Goal: Task Accomplishment & Management: Complete application form

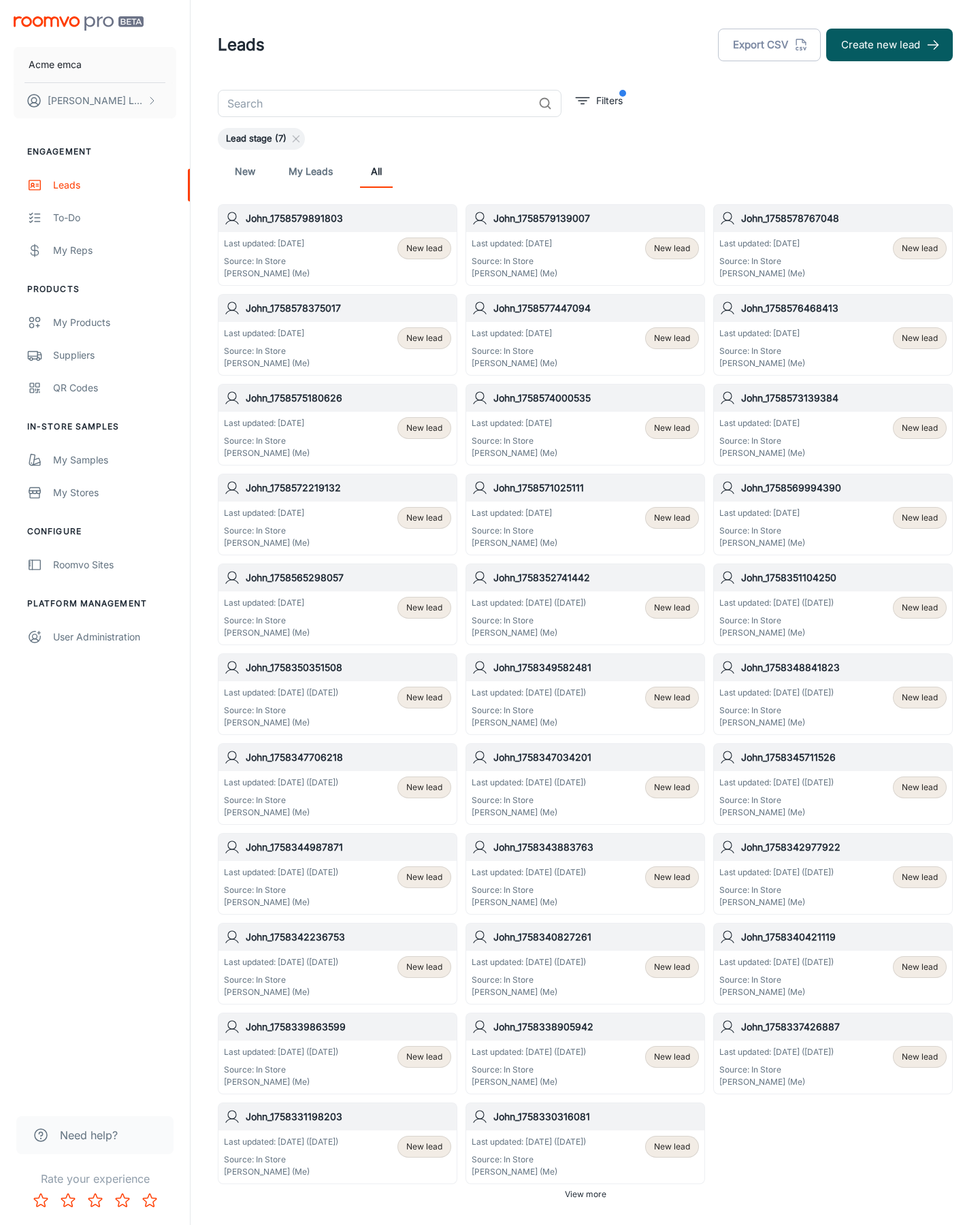
click at [889, 45] on button "Create new lead" at bounding box center [889, 44] width 127 height 33
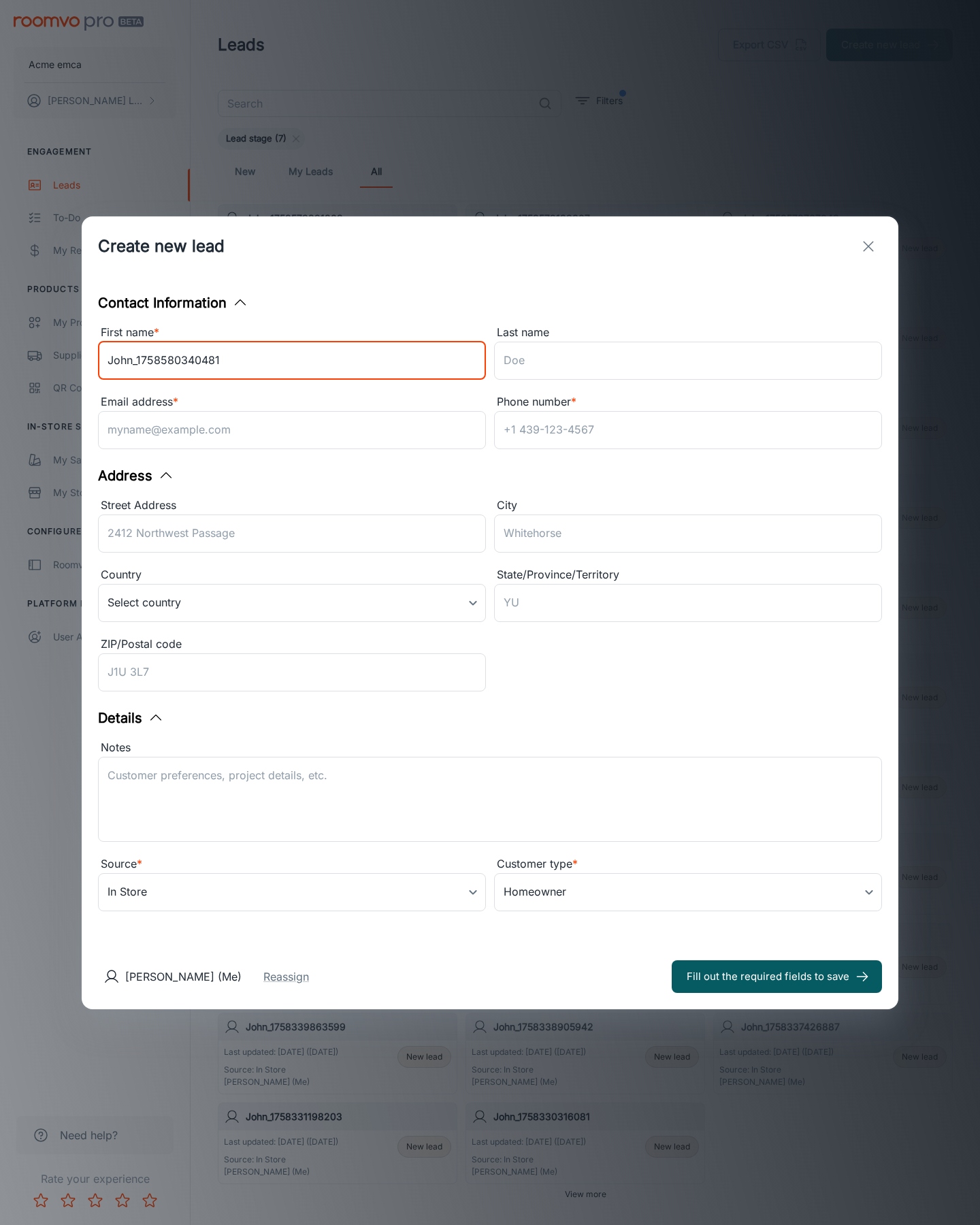
type input "John_1758580340481"
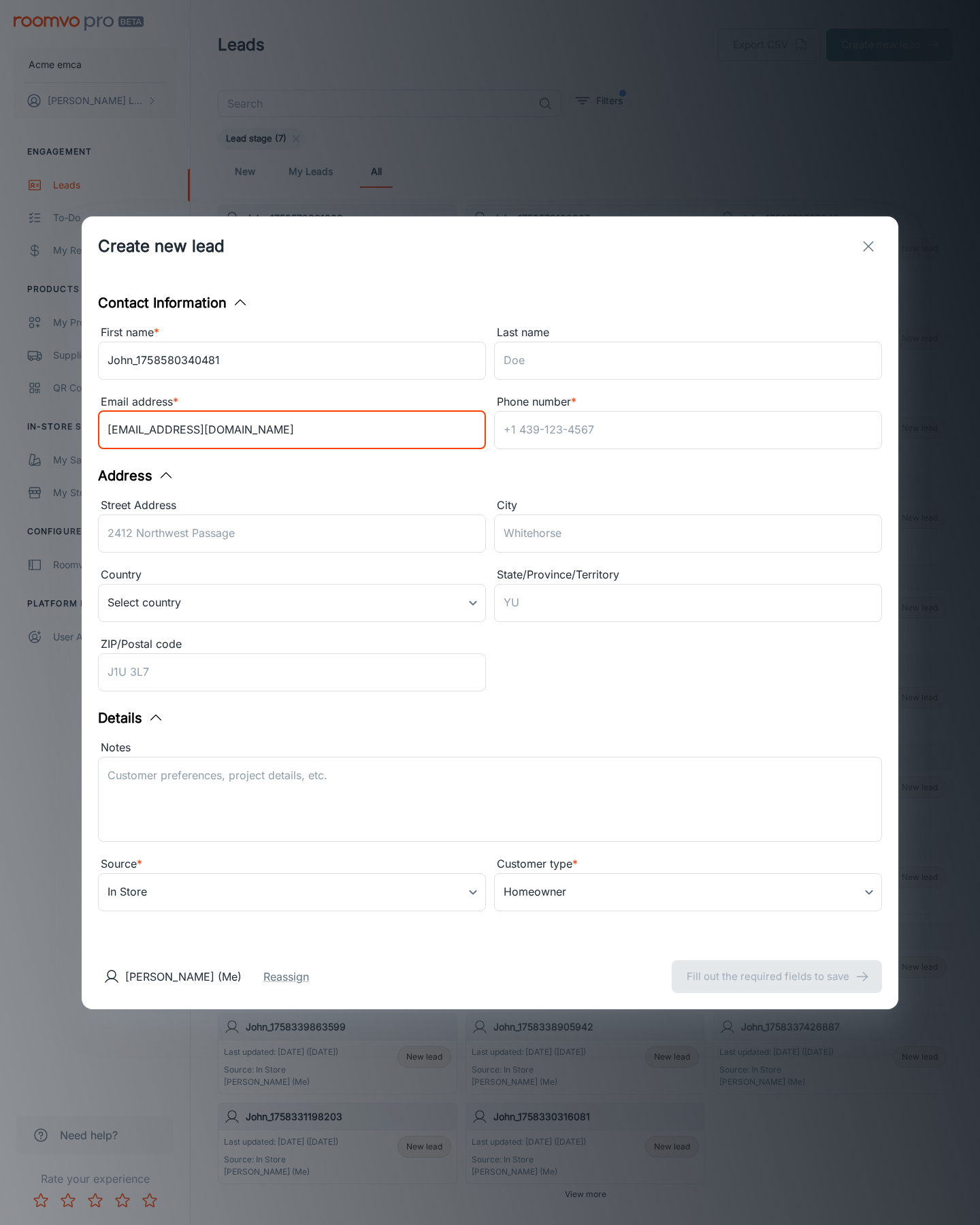
type input "[EMAIL_ADDRESS][DOMAIN_NAME]"
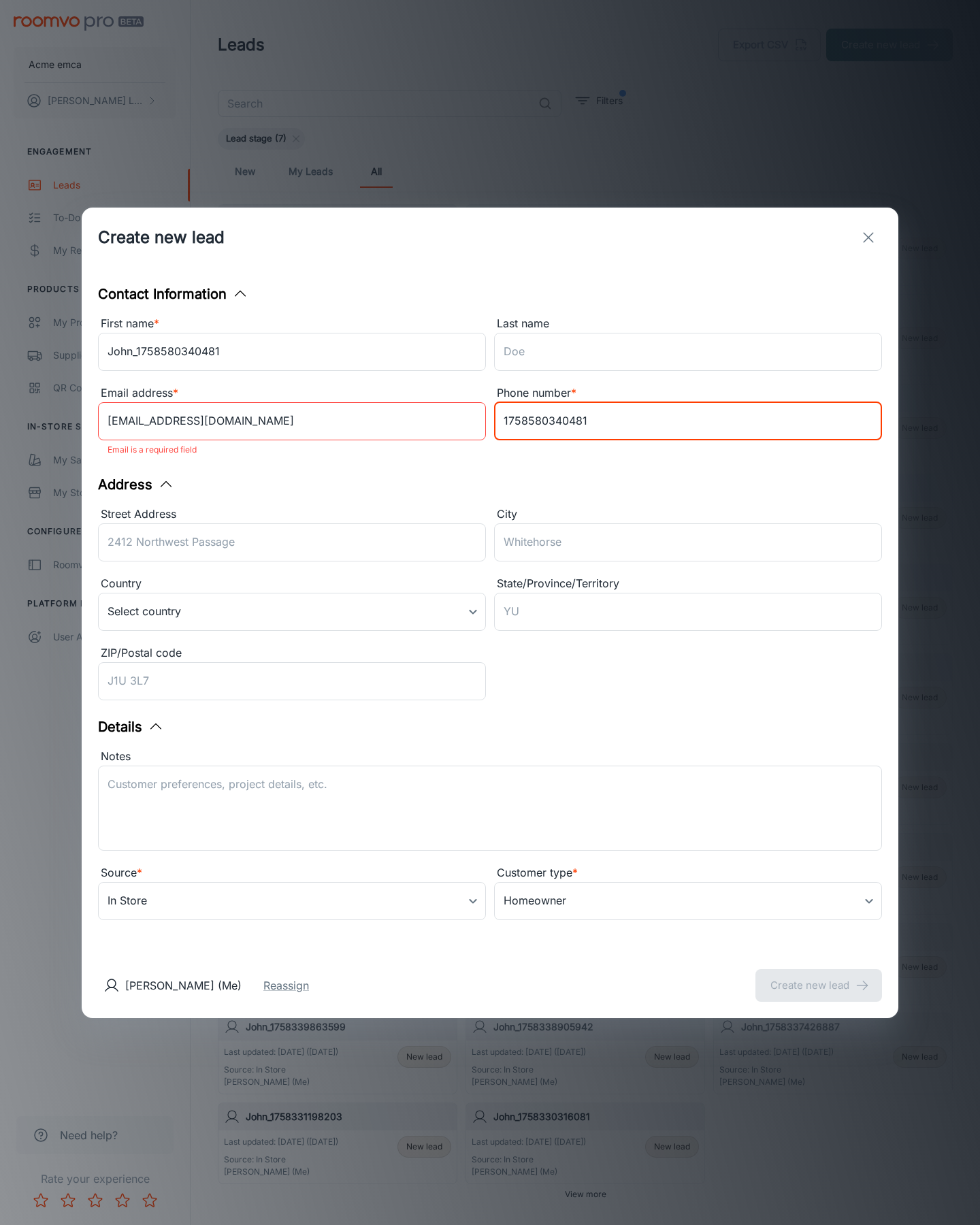
type input "1758580340481"
click at [819, 976] on button "Create new lead" at bounding box center [818, 985] width 127 height 33
